Goal: Find specific page/section: Find specific page/section

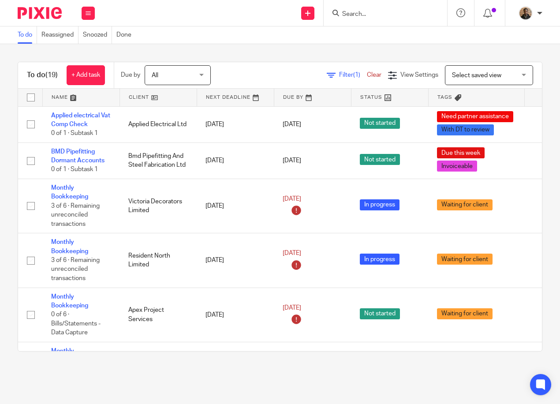
click at [355, 9] on form at bounding box center [389, 13] width 94 height 11
click at [355, 13] on input "Search" at bounding box center [381, 15] width 79 height 8
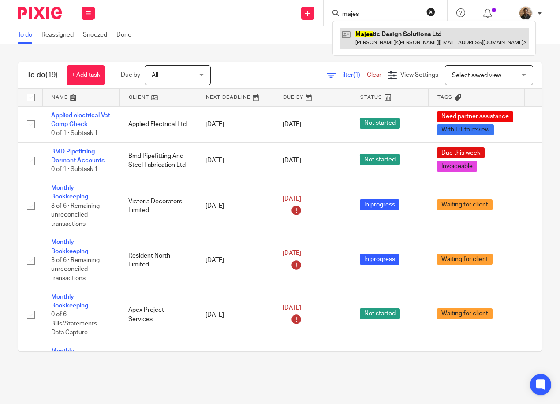
type input "majes"
click at [409, 43] on link at bounding box center [434, 38] width 189 height 20
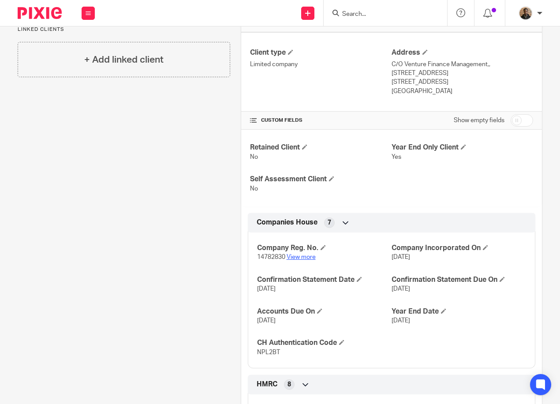
scroll to position [221, 0]
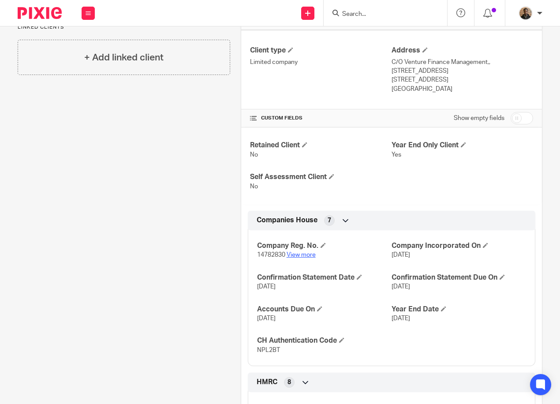
click at [299, 253] on link "View more" at bounding box center [301, 255] width 29 height 6
